Goal: Navigation & Orientation: Find specific page/section

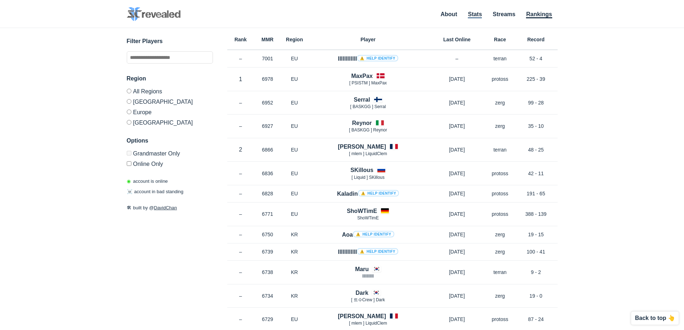
click at [478, 16] on link "Stats" at bounding box center [475, 14] width 14 height 7
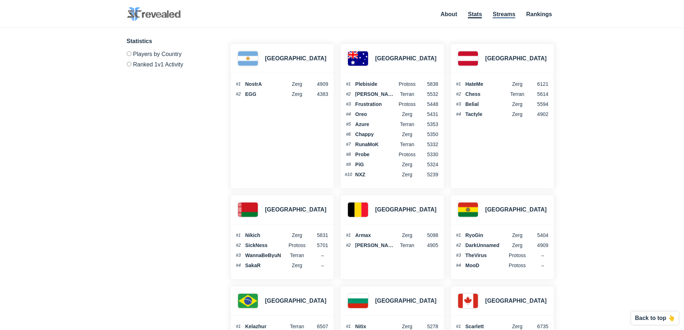
click at [507, 16] on link "Streams" at bounding box center [504, 14] width 23 height 7
